Goal: Transaction & Acquisition: Subscribe to service/newsletter

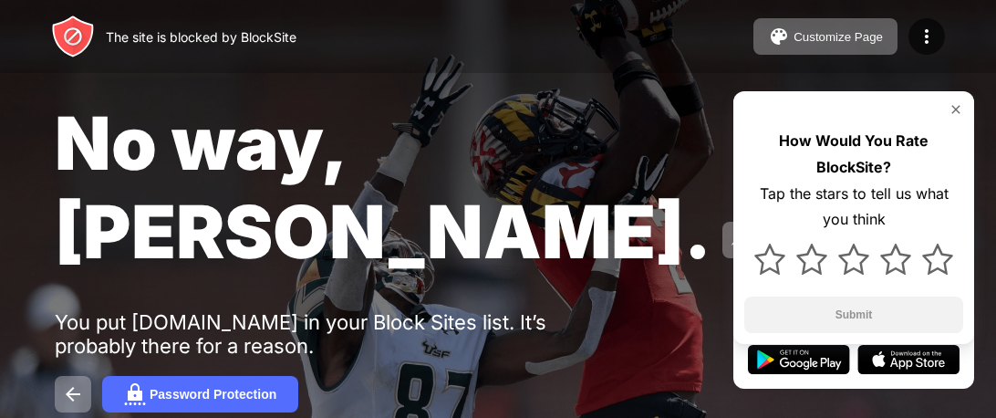
click at [781, 337] on div "No way, Jose. You put youtube.com in your Block Sites list. It’s probably there…" at bounding box center [498, 255] width 996 height 511
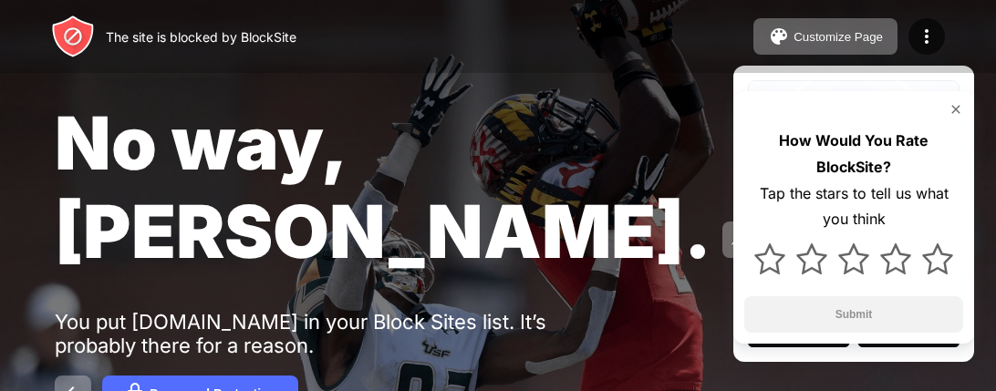
click at [77, 302] on div at bounding box center [270, 265] width 431 height 208
click at [262, 326] on div at bounding box center [270, 265] width 431 height 208
click at [263, 329] on div at bounding box center [270, 265] width 431 height 208
click at [852, 280] on div at bounding box center [853, 259] width 219 height 53
click at [853, 254] on img at bounding box center [853, 259] width 31 height 31
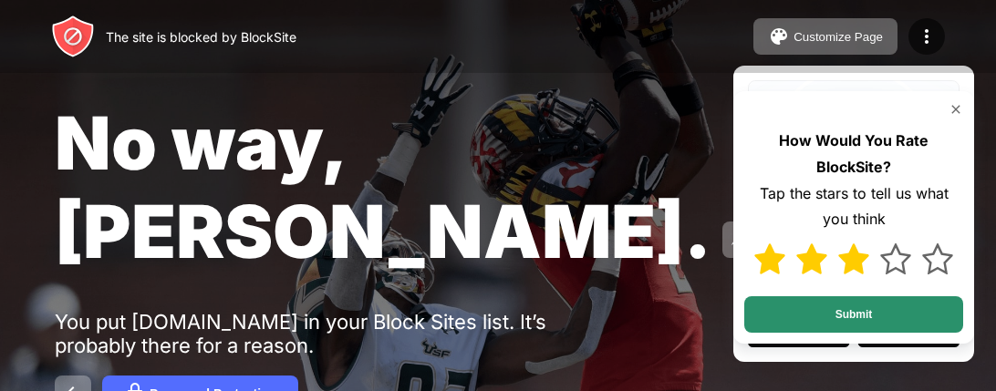
click at [856, 317] on button "Submit" at bounding box center [853, 314] width 219 height 36
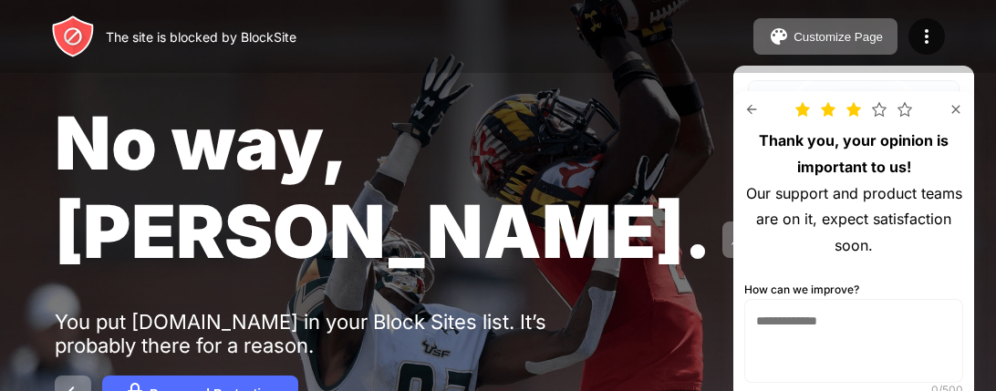
click at [952, 109] on img at bounding box center [956, 109] width 15 height 15
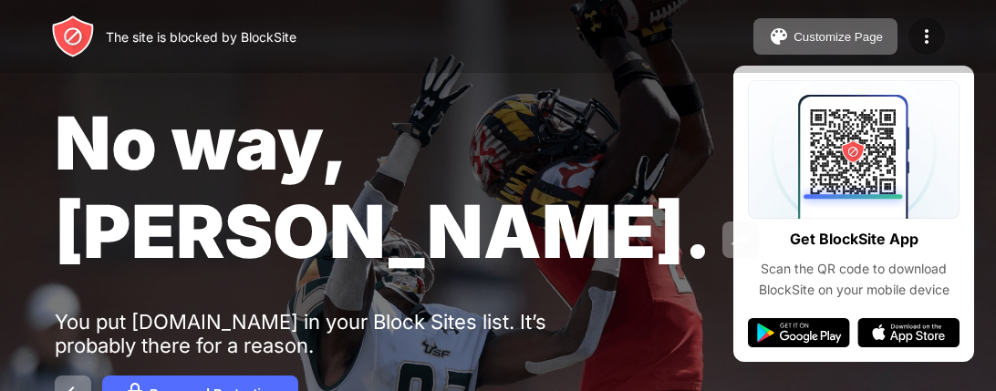
click at [937, 46] on img at bounding box center [927, 37] width 22 height 22
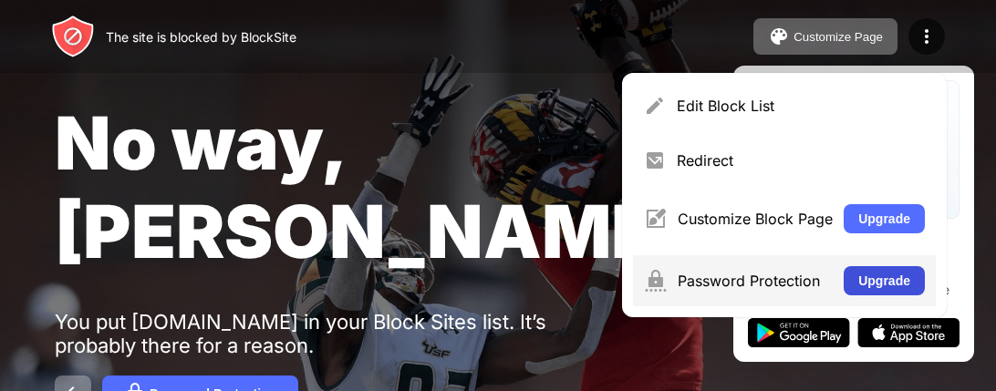
click at [885, 275] on button "Upgrade" at bounding box center [884, 280] width 81 height 29
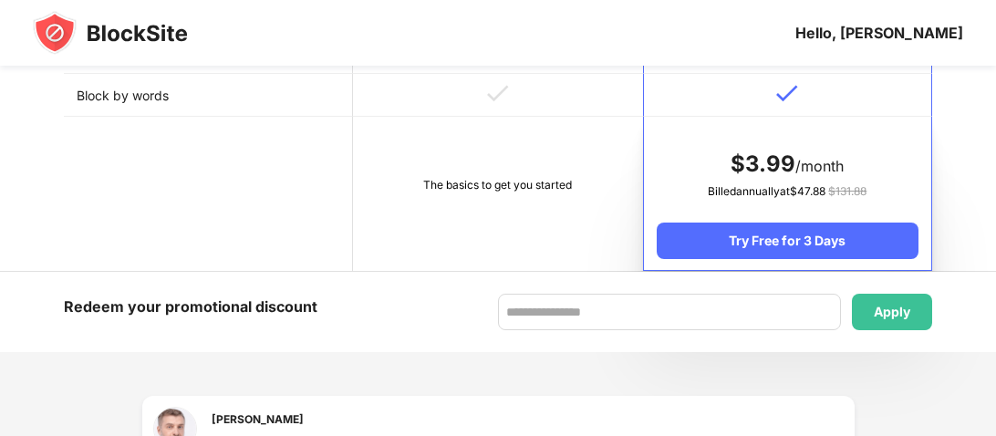
scroll to position [1012, 0]
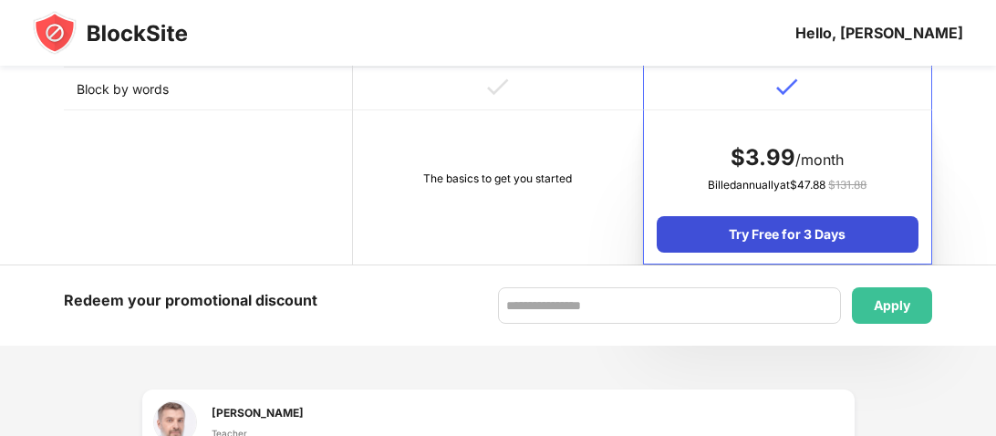
click at [867, 243] on div "Try Free for 3 Days" at bounding box center [788, 234] width 262 height 36
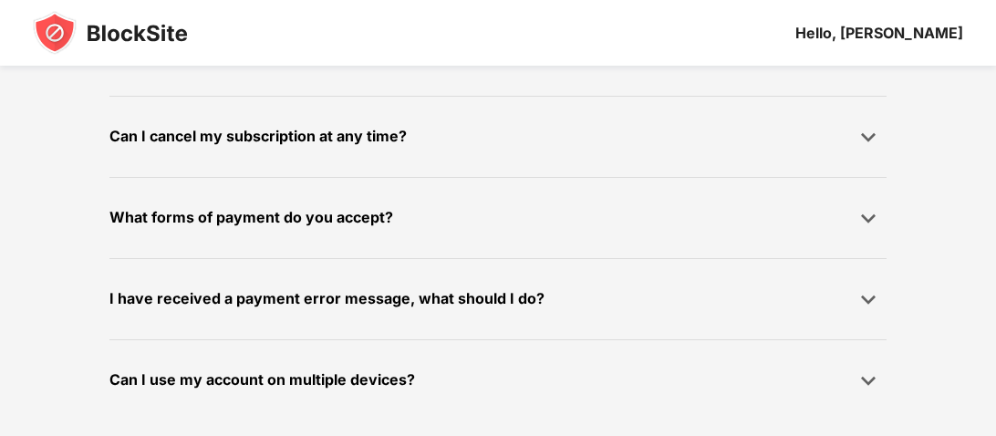
scroll to position [0, 0]
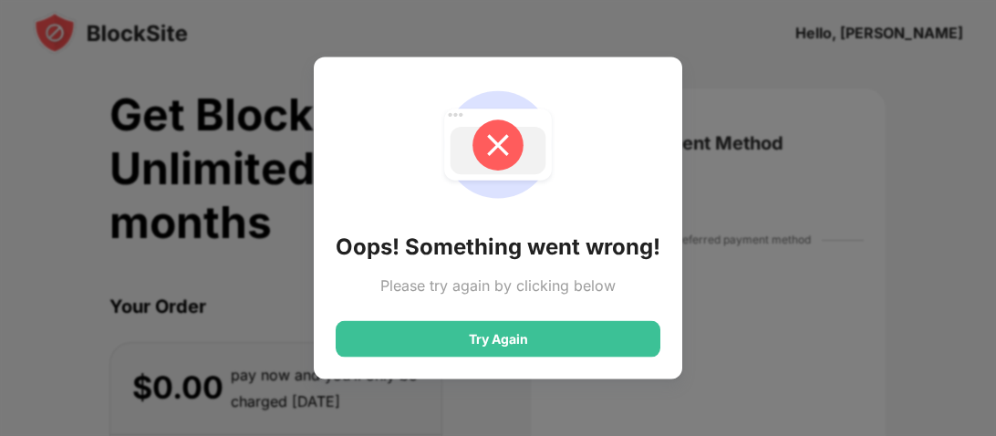
click at [560, 299] on div "Oops! Something went wrong! Please try again by clicking below Try Again" at bounding box center [498, 218] width 325 height 278
click at [559, 301] on div "Oops! Something went wrong! Please try again by clicking below Try Again" at bounding box center [498, 218] width 325 height 278
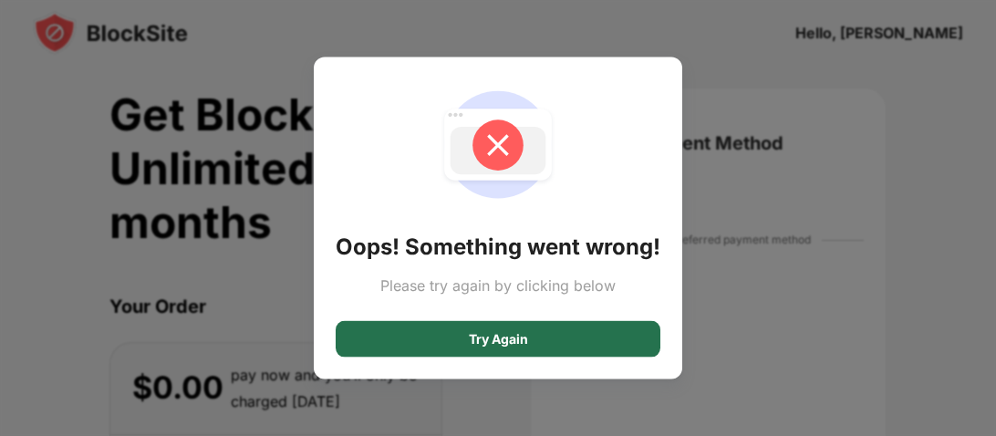
click at [529, 341] on div "Try Again" at bounding box center [498, 338] width 325 height 36
